Goal: Consume media (video, audio)

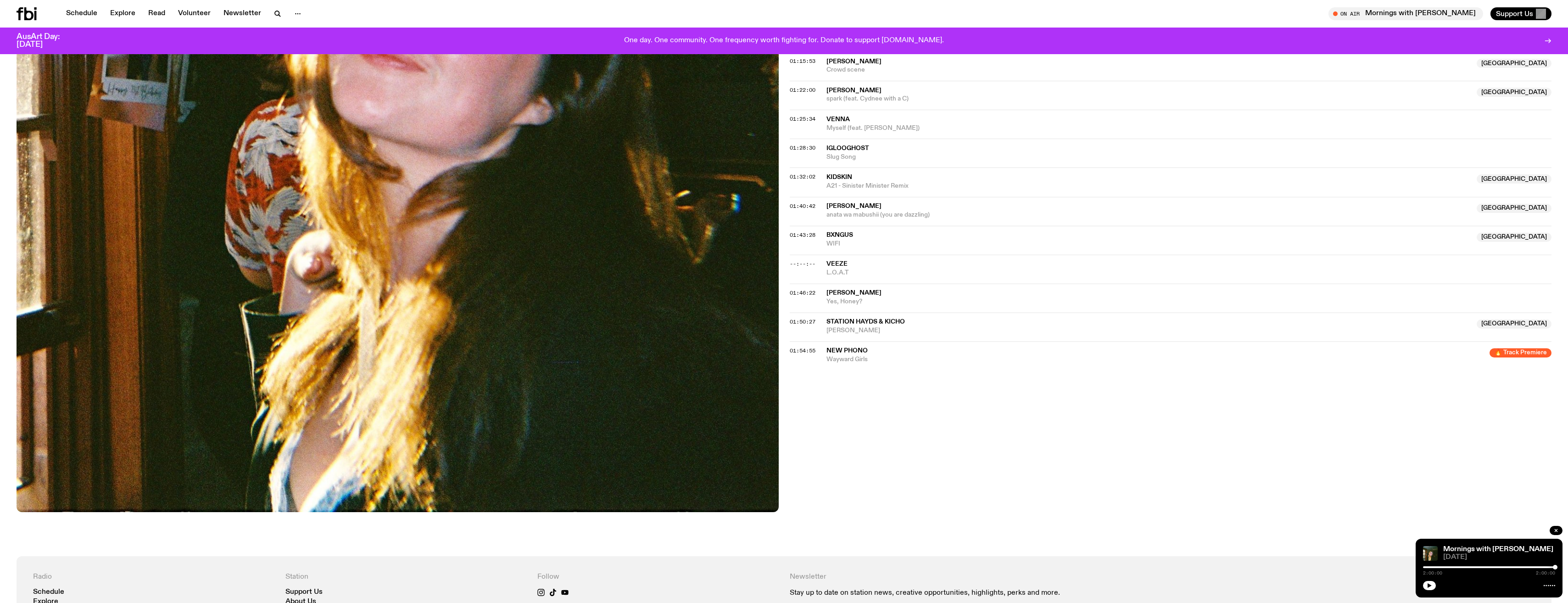
click at [33, 18] on icon at bounding box center [29, 14] width 9 height 13
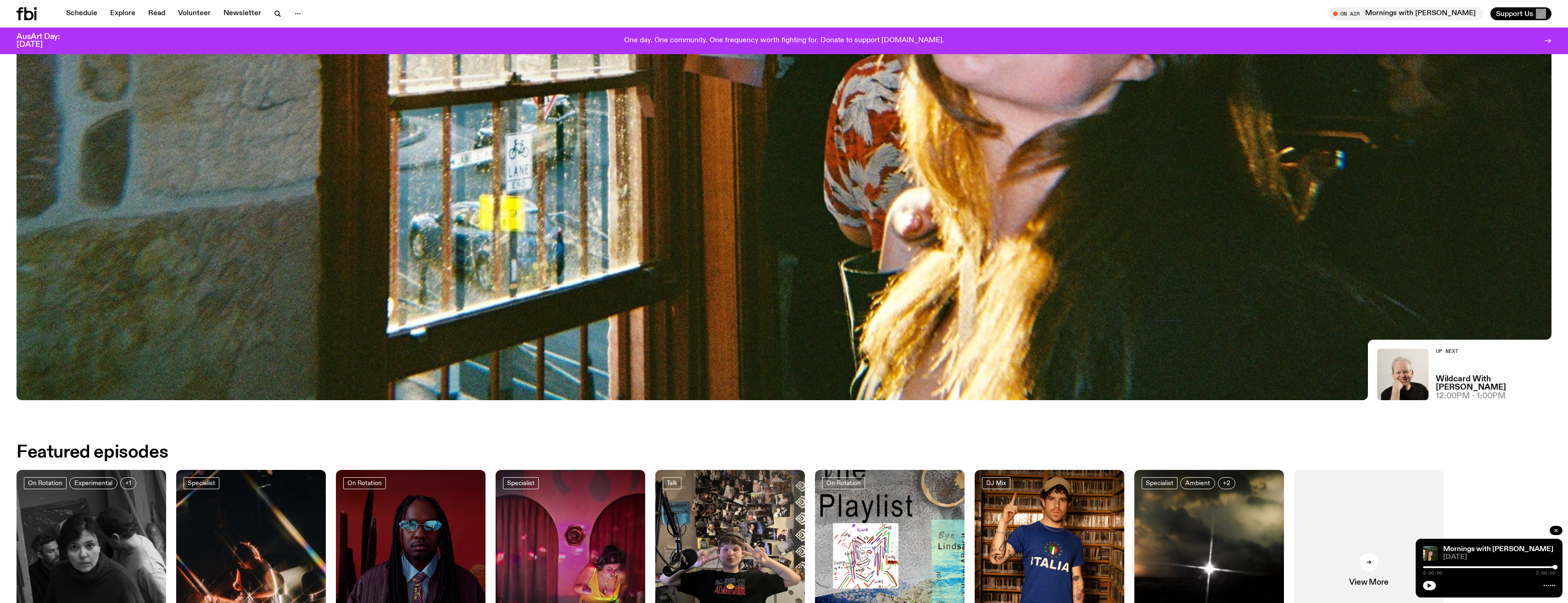
scroll to position [772, 0]
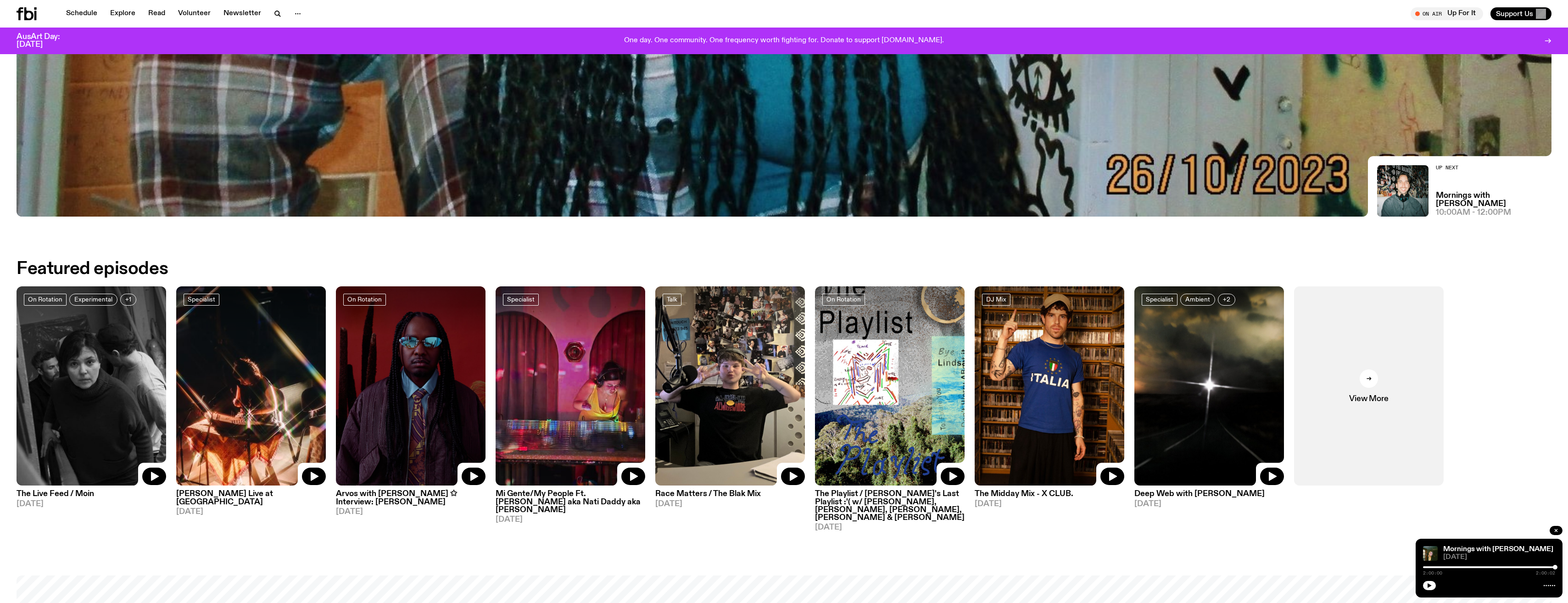
scroll to position [772, 0]
